Goal: Complete application form

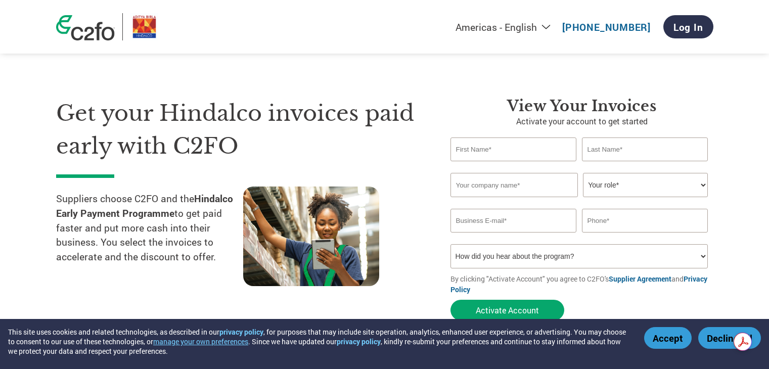
select select "en-[GEOGRAPHIC_DATA]"
click at [670, 342] on button "Accept" at bounding box center [668, 338] width 48 height 22
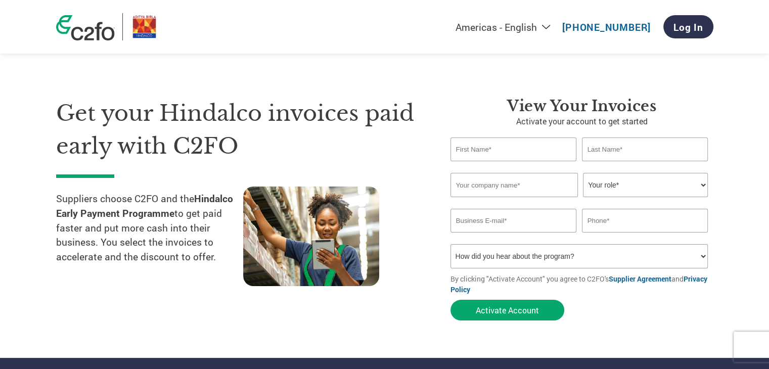
click at [523, 189] on input "text" at bounding box center [513, 185] width 127 height 24
click at [607, 187] on select "Your role* CFO Controller Credit Manager Finance Director Treasurer CEO Preside…" at bounding box center [645, 185] width 125 height 24
select select "OTHER"
click at [583, 173] on select "Your role* CFO Controller Credit Manager Finance Director Treasurer CEO Preside…" at bounding box center [645, 185] width 125 height 24
click at [677, 187] on select "Your role* CFO Controller Credit Manager Finance Director Treasurer CEO Preside…" at bounding box center [645, 185] width 125 height 24
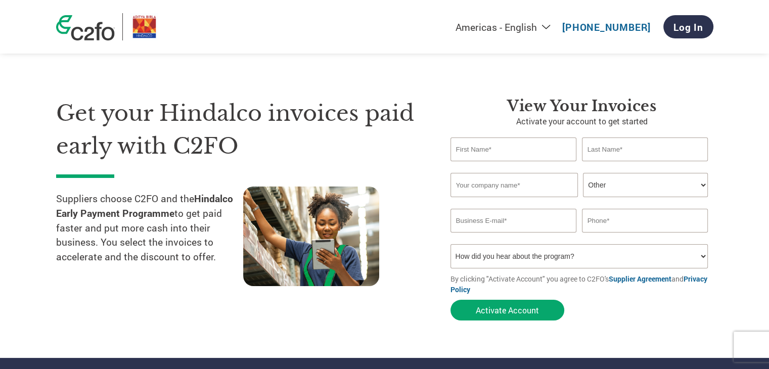
select select
click at [583, 173] on select "Your role* CFO Controller Credit Manager Finance Director Treasurer CEO Preside…" at bounding box center [645, 185] width 125 height 24
click at [655, 201] on div "Invalid company name or company name is too long" at bounding box center [579, 201] width 258 height 7
click at [663, 188] on select "Your role* CFO Controller Credit Manager Finance Director Treasurer CEO Preside…" at bounding box center [645, 185] width 125 height 24
click at [734, 182] on section "Get your Hindalco invoices paid early with C2FO Suppliers choose C2FO and the H…" at bounding box center [384, 198] width 769 height 317
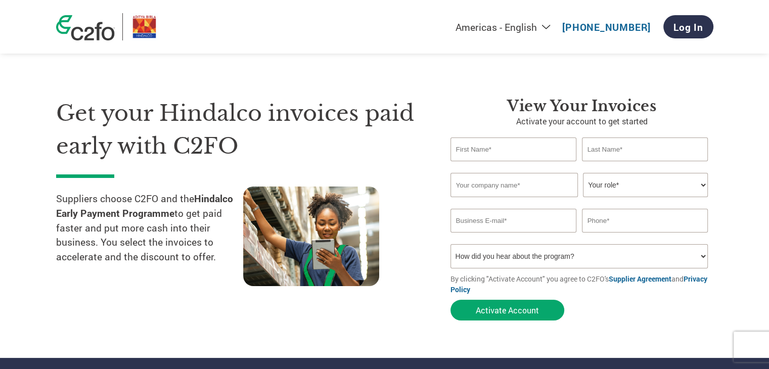
click at [532, 220] on input "email" at bounding box center [513, 221] width 126 height 24
click at [611, 224] on input "text" at bounding box center [645, 221] width 126 height 24
click at [568, 253] on select "How did you hear about the program? Received a letter Email Social Media Online…" at bounding box center [579, 256] width 258 height 24
click at [734, 189] on section "Get your Hindalco invoices paid early with C2FO Suppliers choose C2FO and the H…" at bounding box center [384, 198] width 769 height 317
